Goal: Task Accomplishment & Management: Manage account settings

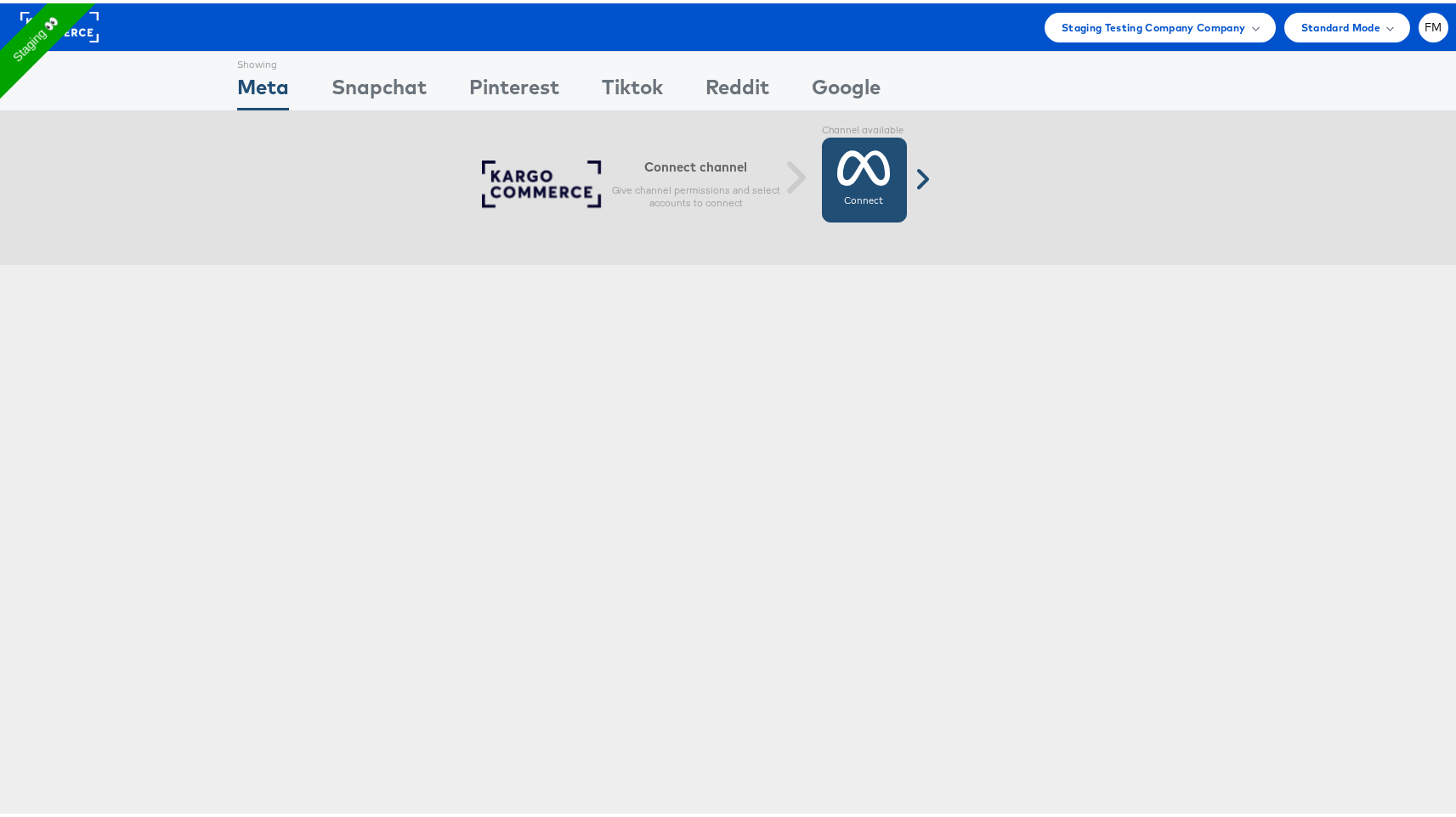
click at [849, 165] on icon at bounding box center [863, 165] width 53 height 43
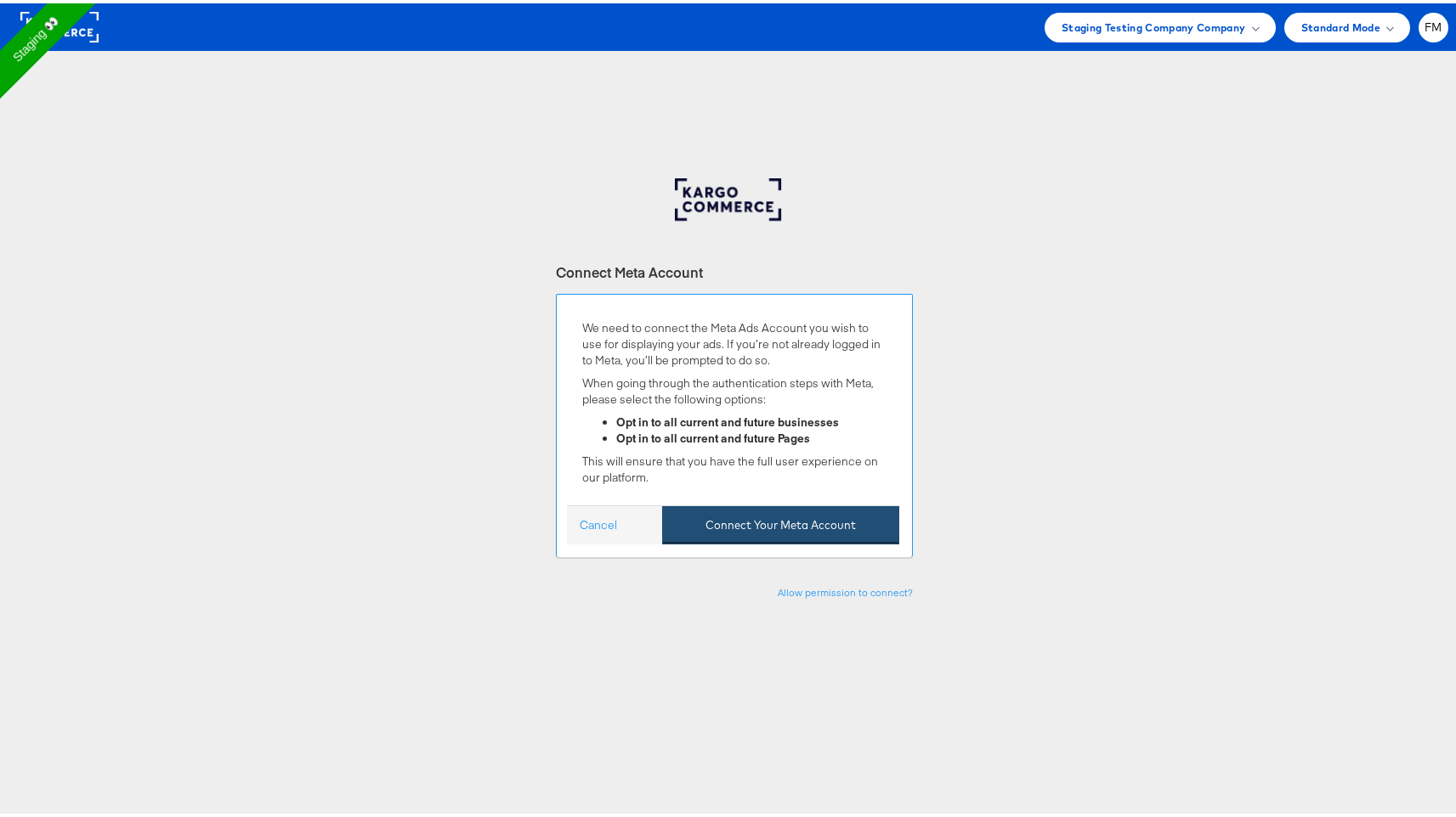
click at [757, 515] on button "Connect Your Meta Account" at bounding box center [780, 522] width 237 height 38
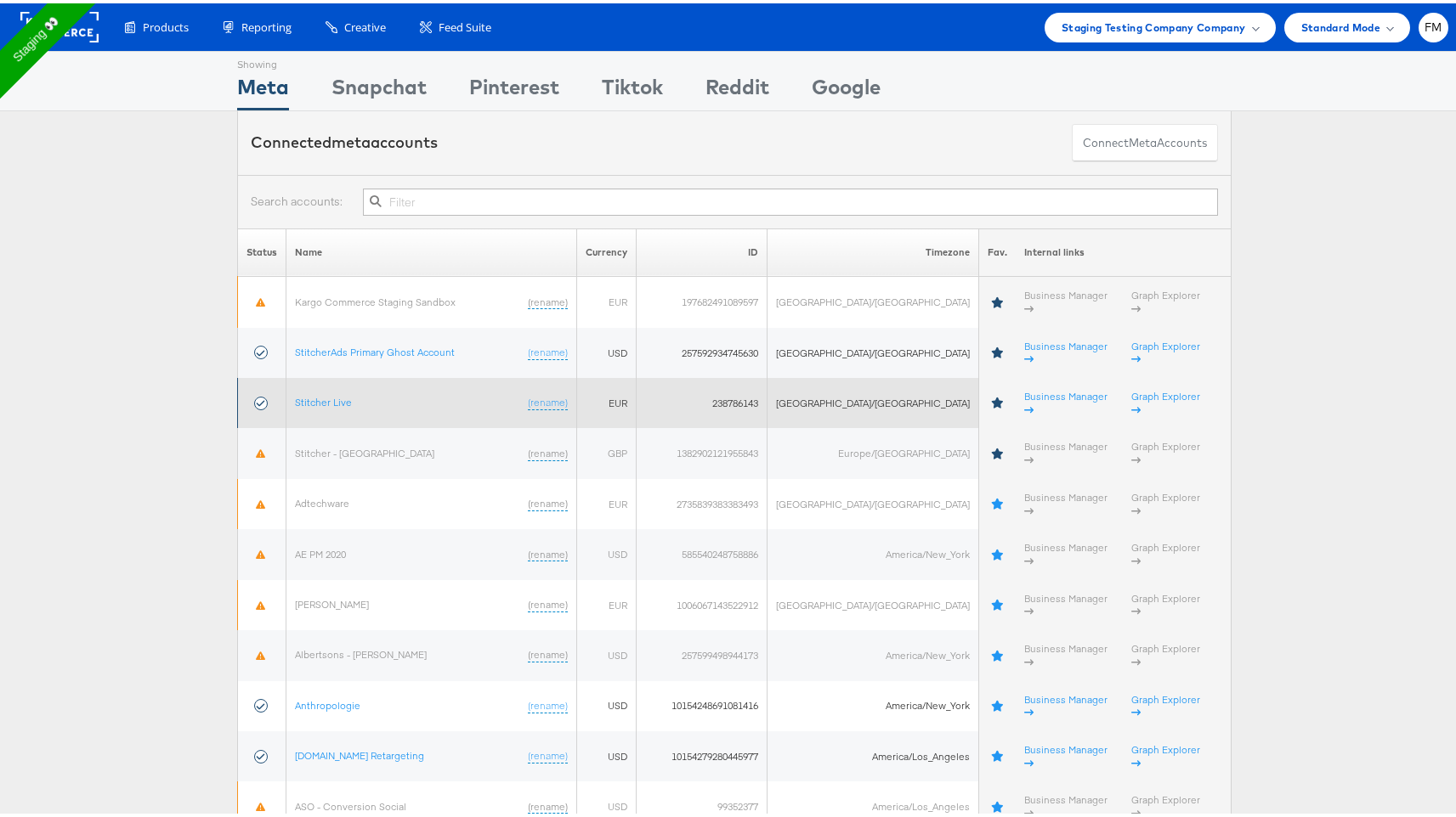
click at [332, 375] on td "Stitcher Live (rename)" at bounding box center [432, 400] width 291 height 51
click at [332, 392] on link "Stitcher Live" at bounding box center [323, 398] width 57 height 13
